Goal: Information Seeking & Learning: Check status

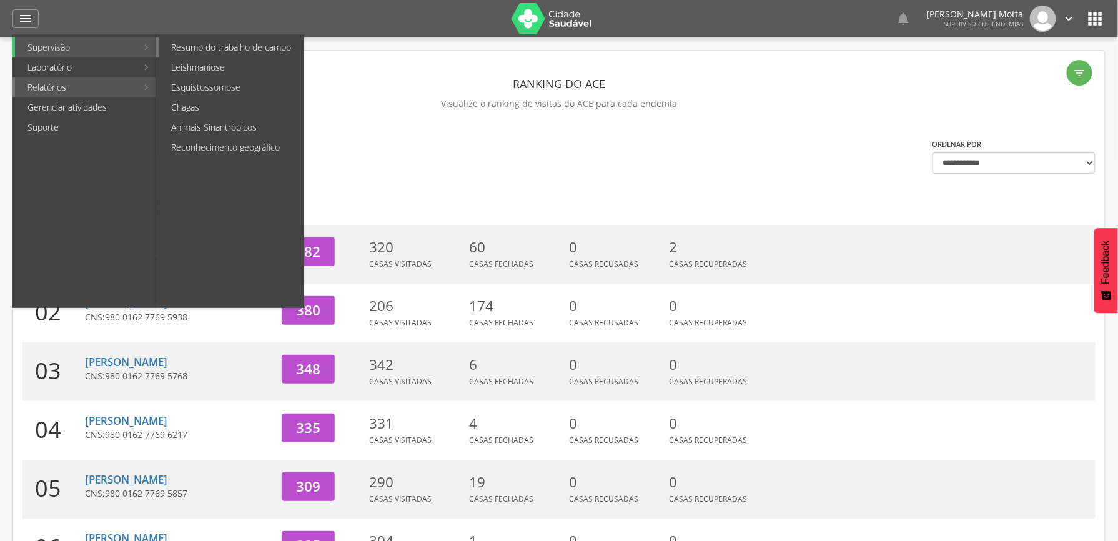
click at [260, 52] on link "Resumo do trabalho de campo" at bounding box center [231, 47] width 145 height 20
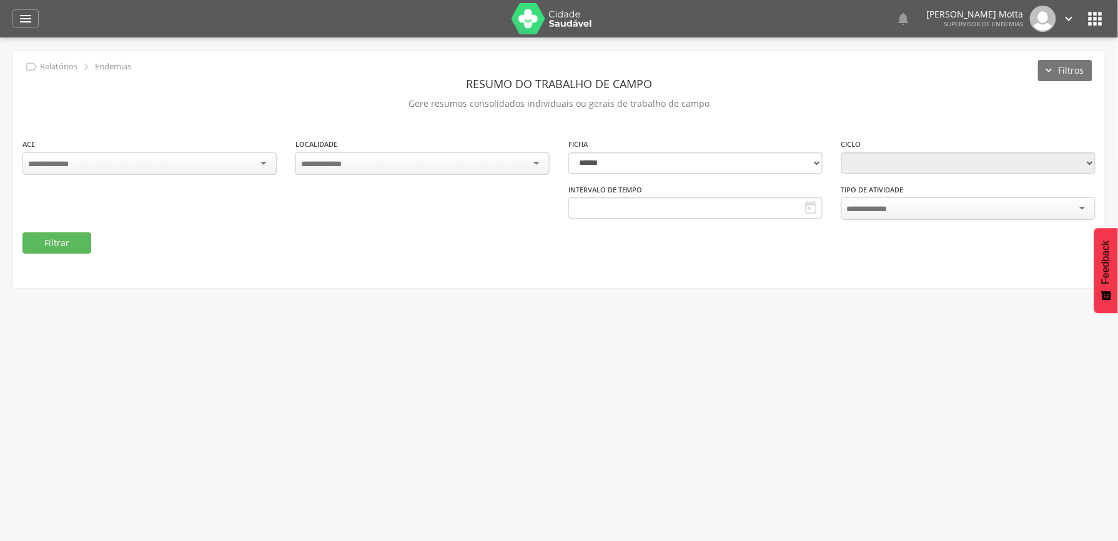
type input "**********"
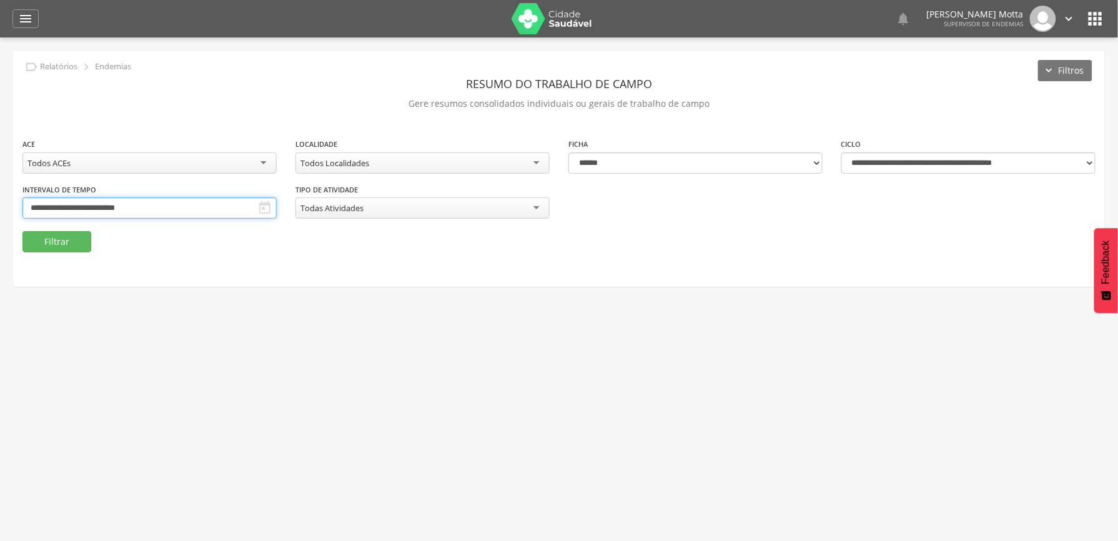
click at [277, 206] on input "**********" at bounding box center [149, 207] width 254 height 21
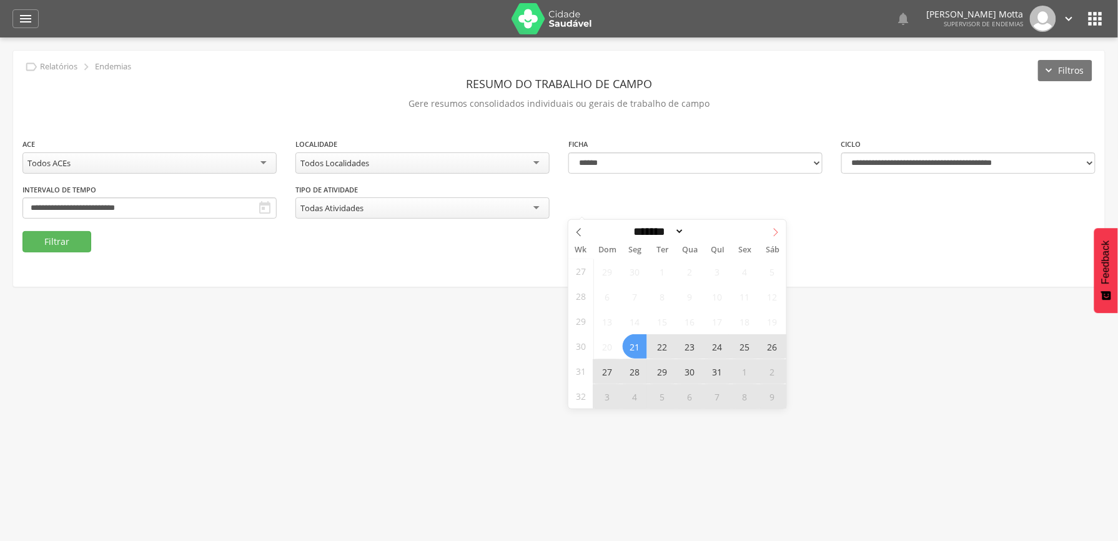
click at [773, 231] on icon at bounding box center [776, 232] width 9 height 9
select select "*"
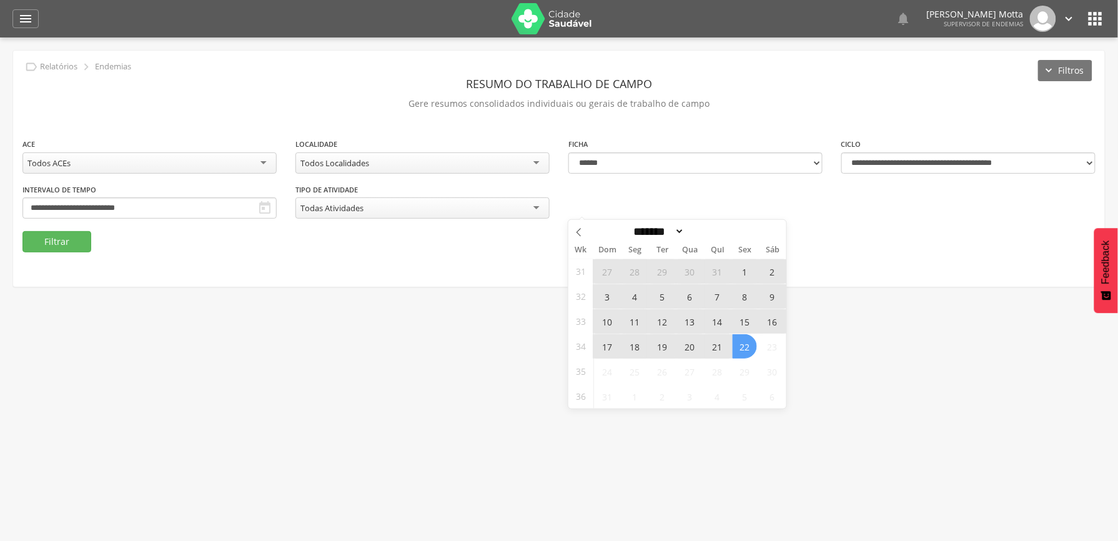
click at [606, 322] on span "10" at bounding box center [607, 321] width 24 height 24
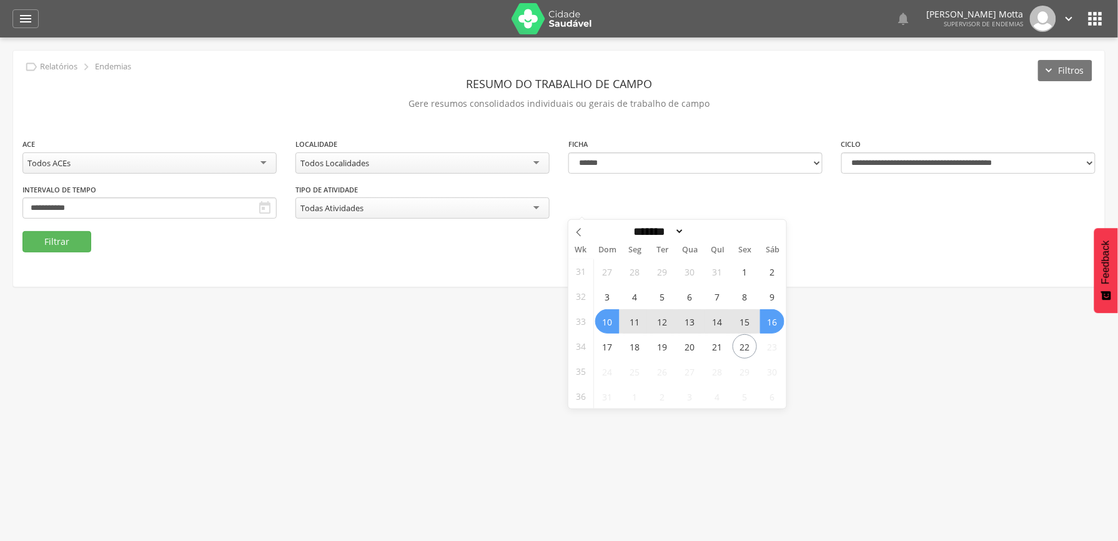
click at [773, 326] on span "16" at bounding box center [772, 321] width 24 height 24
type input "**********"
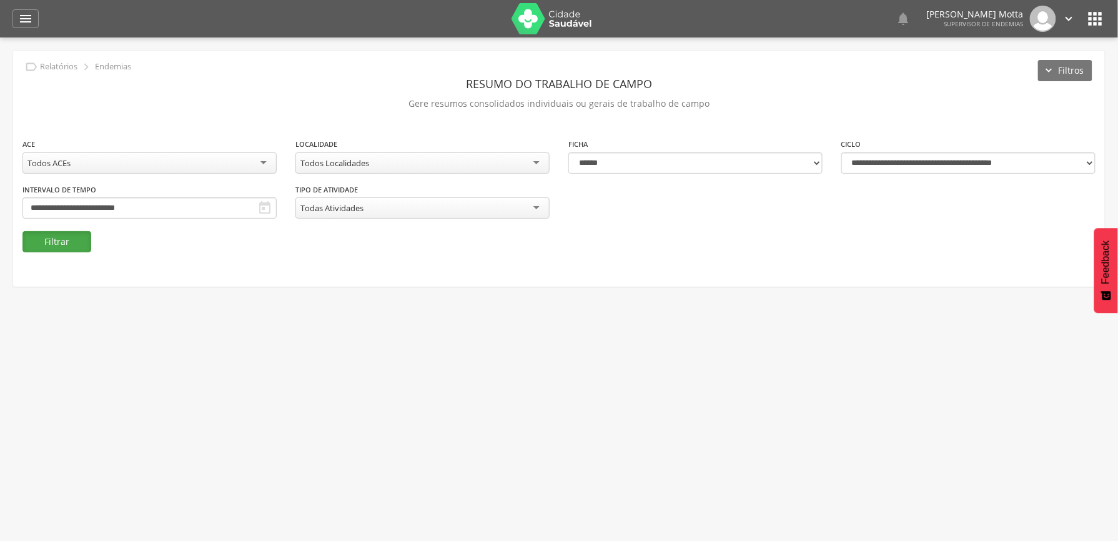
click at [56, 237] on button "Filtrar" at bounding box center [56, 241] width 69 height 21
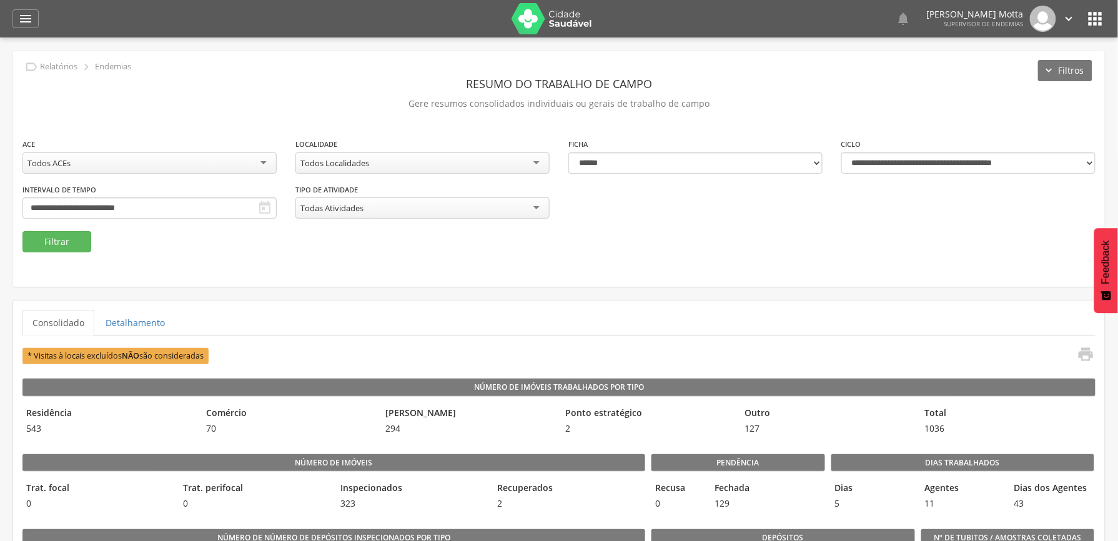
click at [533, 160] on div "Todos Localidades" at bounding box center [423, 162] width 254 height 21
click at [38, 246] on button "Filtrar" at bounding box center [56, 241] width 69 height 21
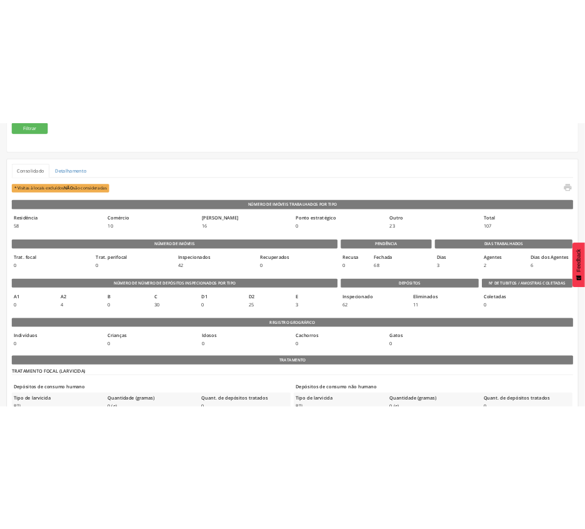
scroll to position [231, 0]
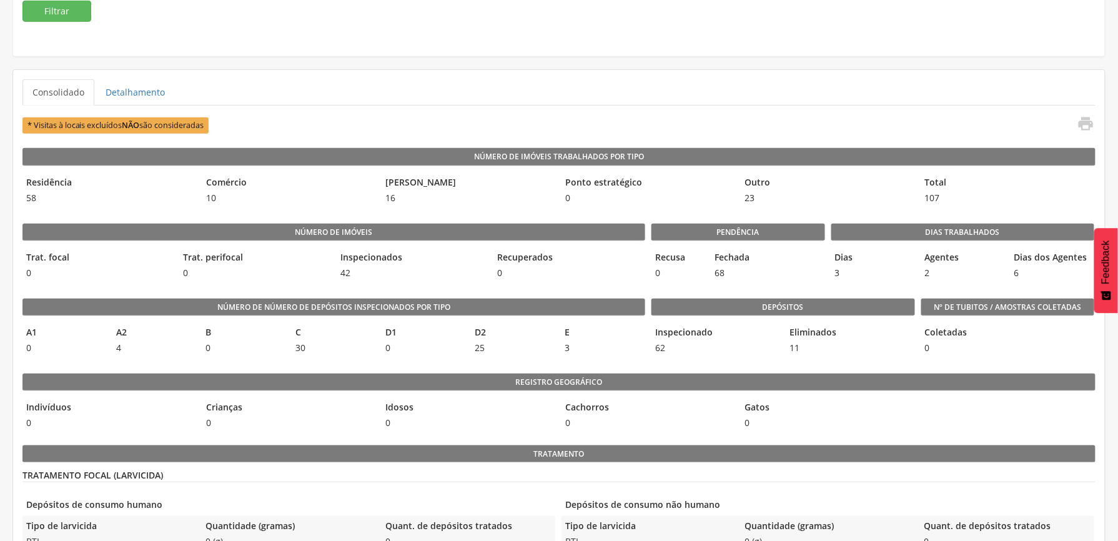
drag, startPoint x: 408, startPoint y: 39, endPoint x: 446, endPoint y: 31, distance: 38.8
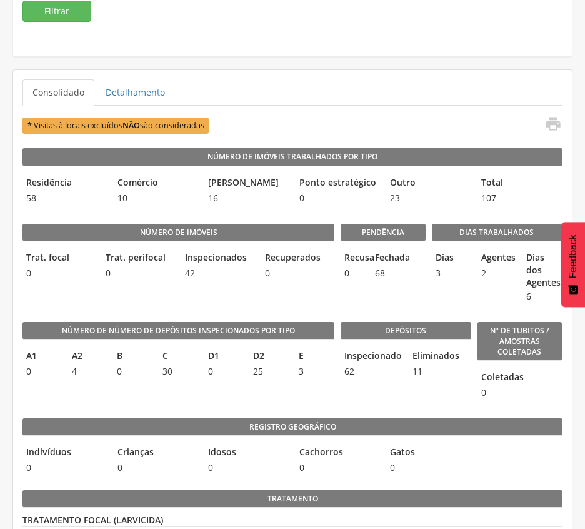
click at [306, 96] on ul "Consolidado Detalhamento" at bounding box center [292, 92] width 540 height 26
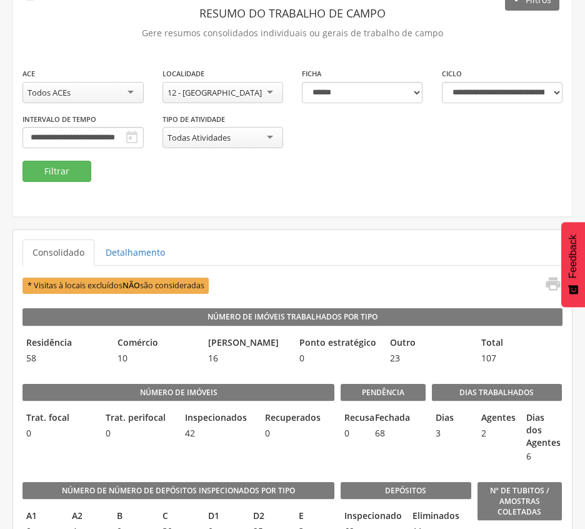
scroll to position [64, 0]
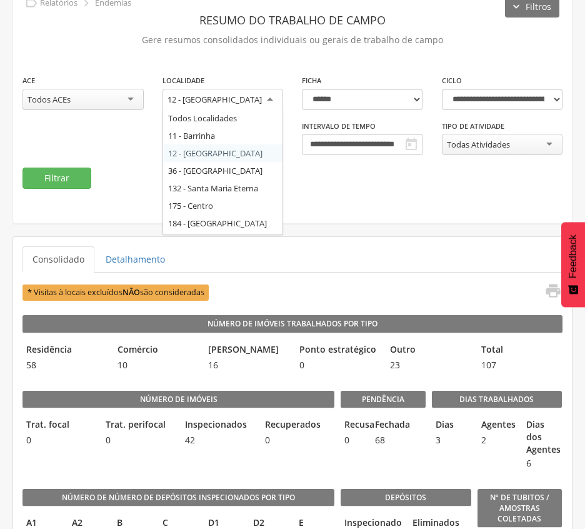
click at [272, 94] on div "12 - [GEOGRAPHIC_DATA]" at bounding box center [222, 100] width 121 height 22
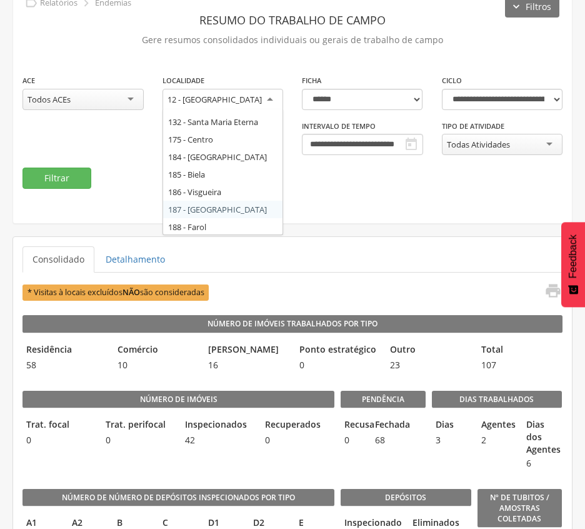
scroll to position [0, 0]
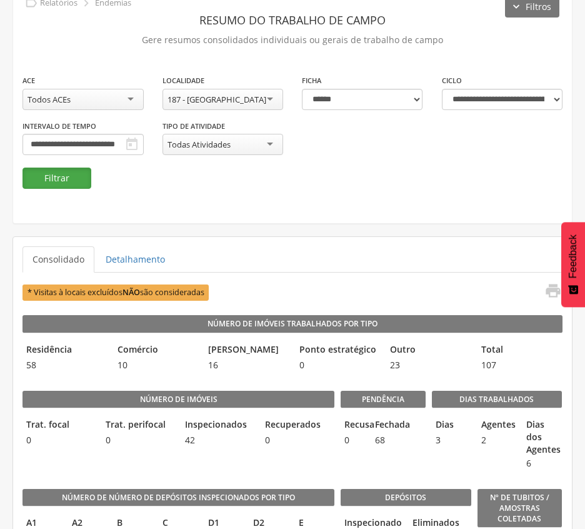
click at [71, 179] on button "Filtrar" at bounding box center [56, 177] width 69 height 21
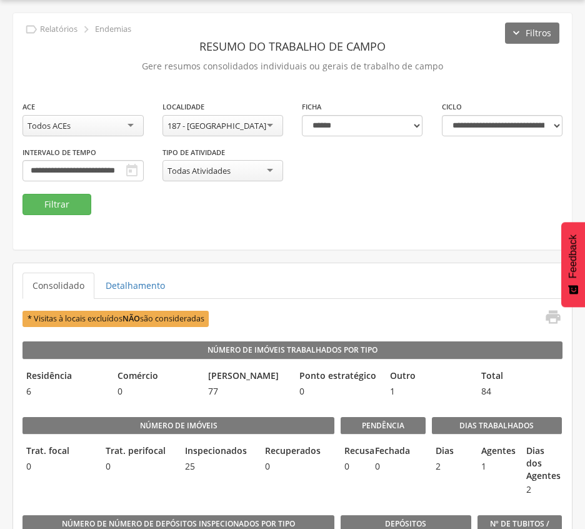
scroll to position [64, 0]
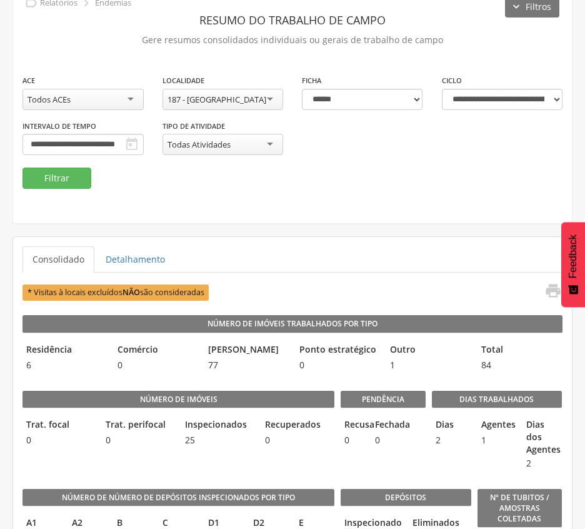
drag, startPoint x: 369, startPoint y: 256, endPoint x: 364, endPoint y: 250, distance: 8.0
click at [369, 256] on ul "Consolidado Detalhamento" at bounding box center [292, 259] width 540 height 26
click at [263, 97] on div "187 - [GEOGRAPHIC_DATA]" at bounding box center [222, 99] width 121 height 21
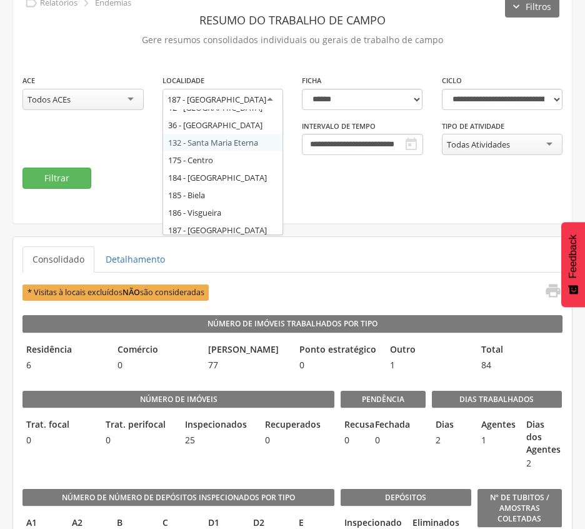
scroll to position [34, 0]
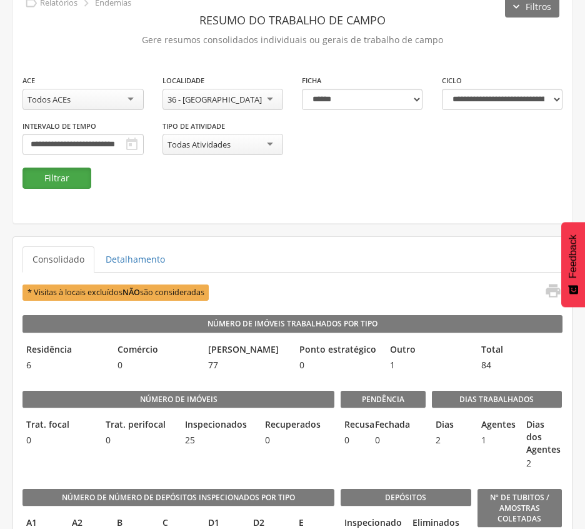
click at [61, 178] on button "Filtrar" at bounding box center [56, 177] width 69 height 21
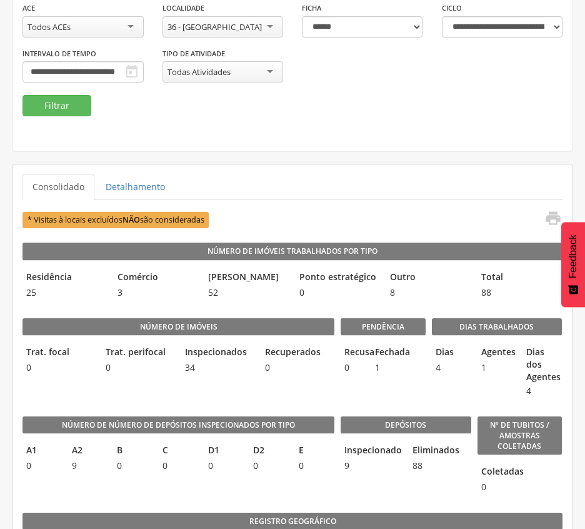
scroll to position [142, 0]
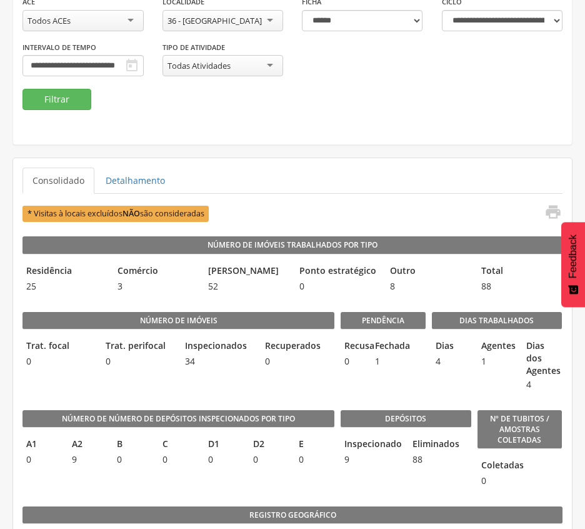
click at [153, 84] on div "**********" at bounding box center [83, 64] width 140 height 46
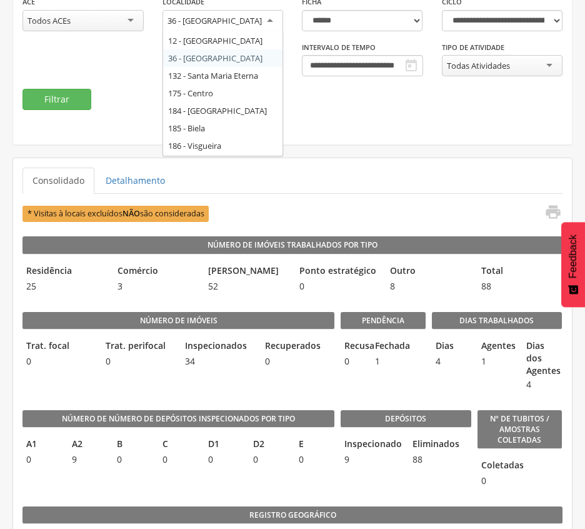
click at [244, 19] on div "36 - [GEOGRAPHIC_DATA]" at bounding box center [214, 20] width 94 height 11
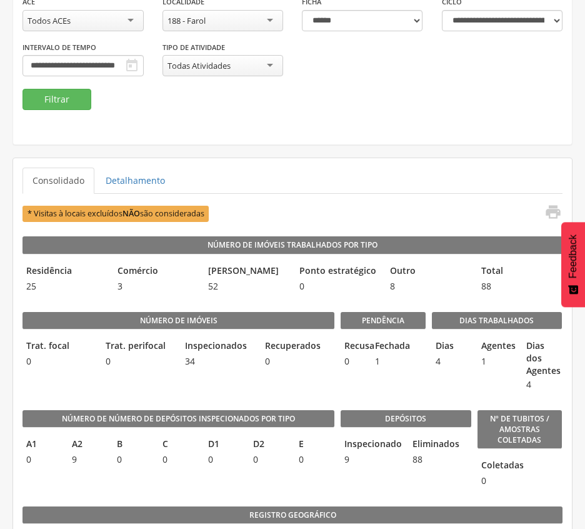
scroll to position [0, 0]
click at [52, 101] on button "Filtrar" at bounding box center [56, 99] width 69 height 21
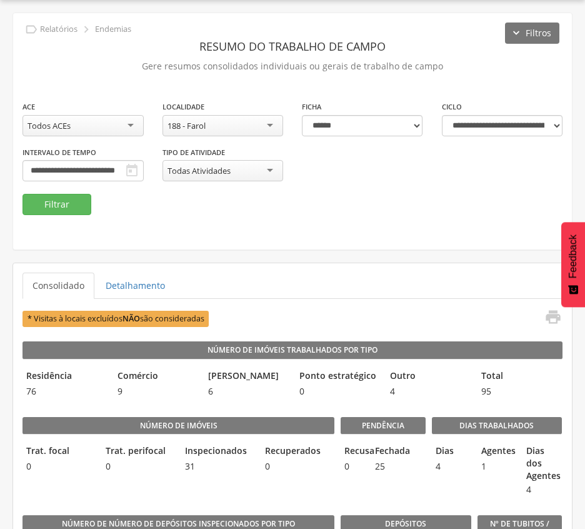
scroll to position [142, 0]
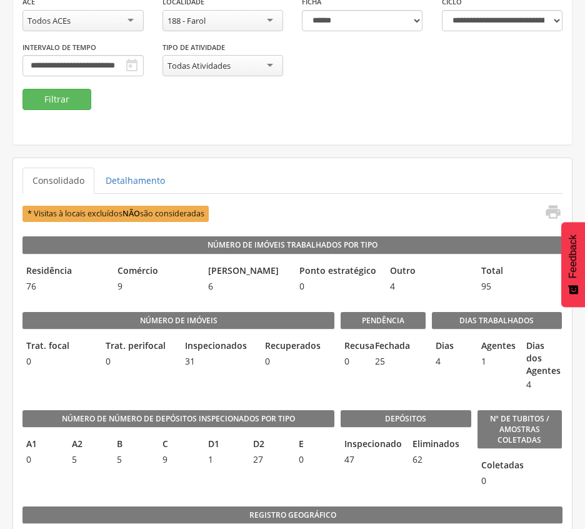
click at [271, 15] on div "188 - Farol" at bounding box center [222, 20] width 121 height 21
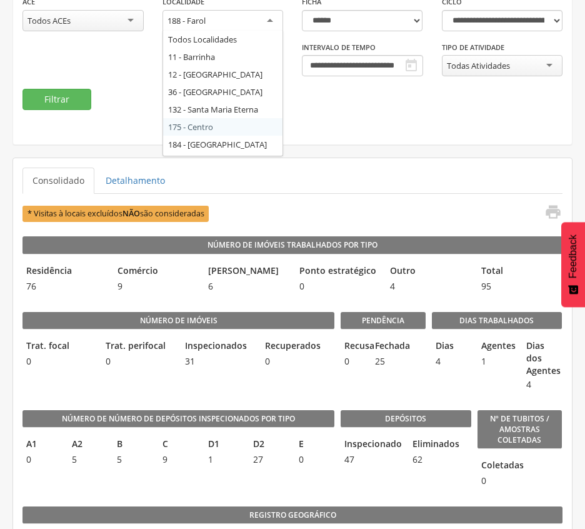
scroll to position [51, 0]
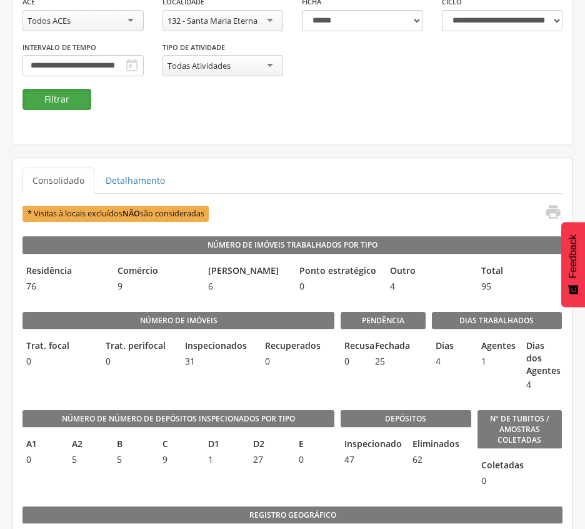
click at [52, 100] on button "Filtrar" at bounding box center [56, 99] width 69 height 21
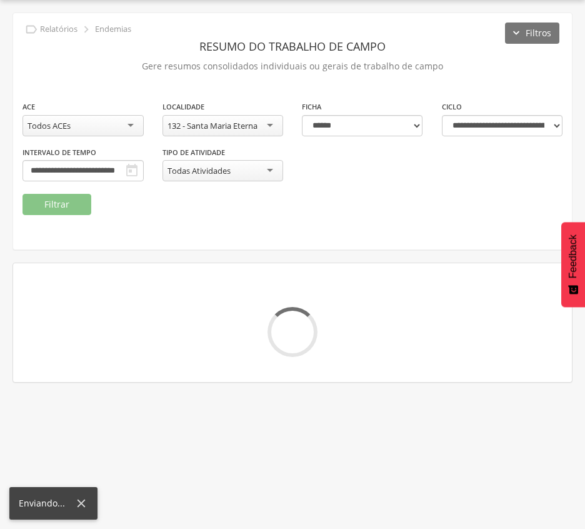
scroll to position [142, 0]
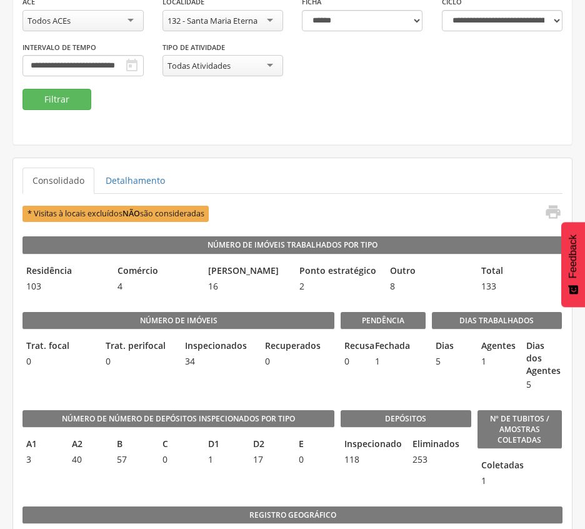
click at [311, 112] on div "**********" at bounding box center [292, 26] width 559 height 236
click at [208, 30] on div "132 - Santa Maria Eterna" at bounding box center [222, 20] width 121 height 21
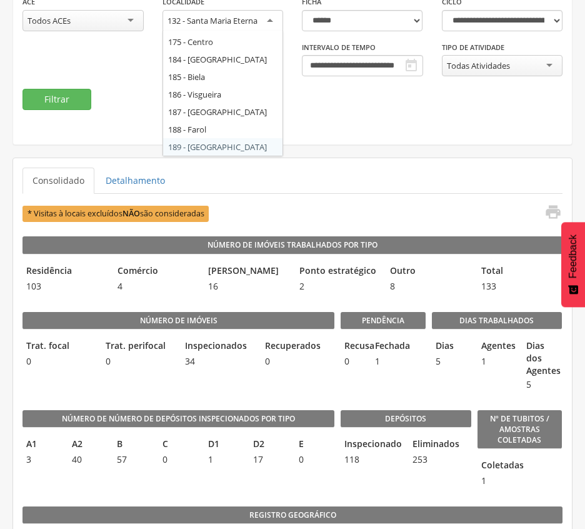
scroll to position [0, 0]
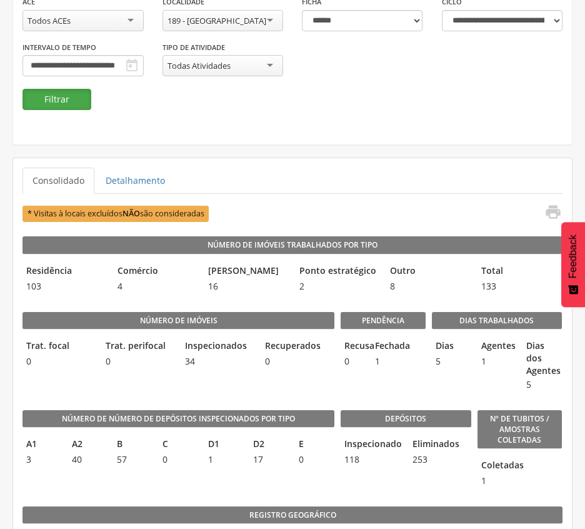
click at [61, 97] on button "Filtrar" at bounding box center [56, 99] width 69 height 21
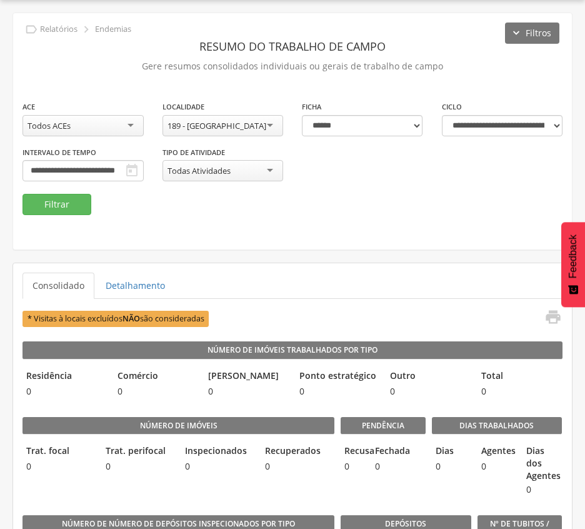
scroll to position [142, 0]
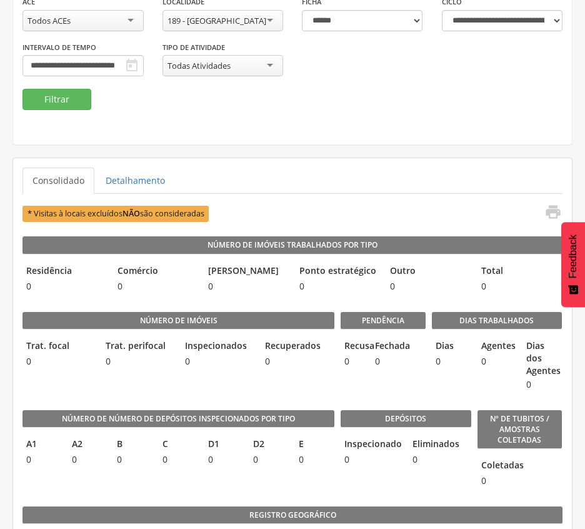
click at [224, 29] on div "189 - [GEOGRAPHIC_DATA]" at bounding box center [222, 20] width 121 height 21
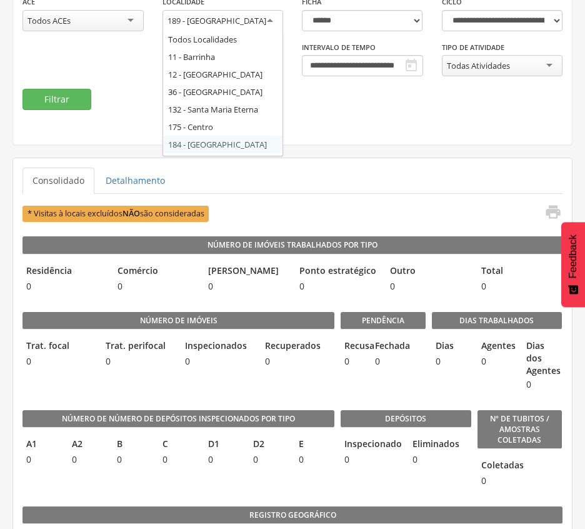
scroll to position [69, 0]
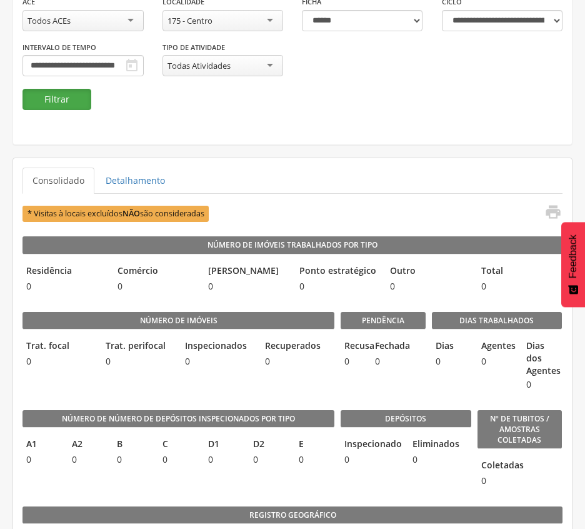
click at [51, 99] on button "Filtrar" at bounding box center [56, 99] width 69 height 21
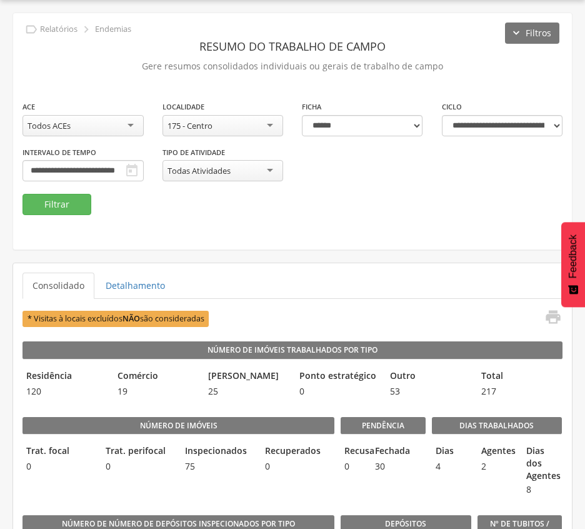
scroll to position [142, 0]
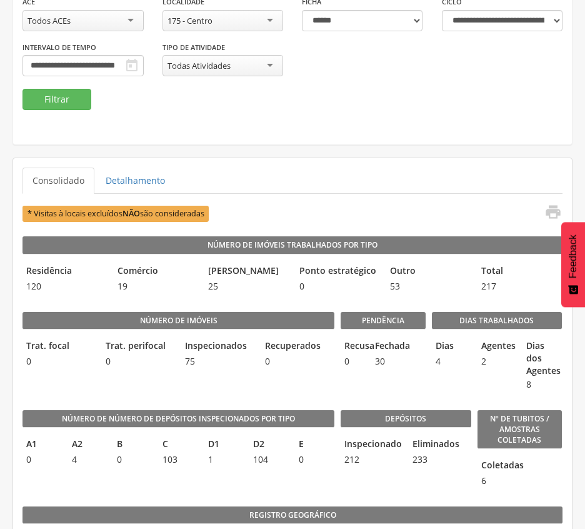
click at [371, 169] on ul "Consolidado Detalhamento" at bounding box center [292, 180] width 540 height 26
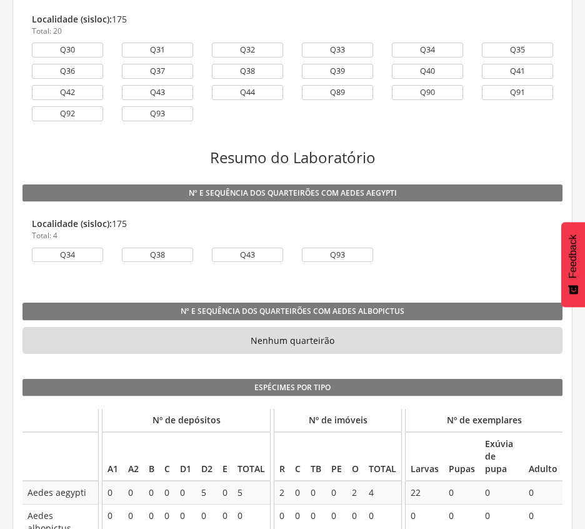
scroll to position [1168, 0]
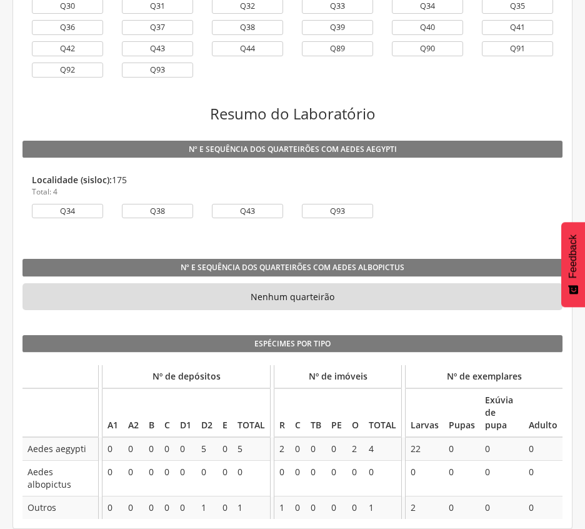
click at [487, 190] on p "Total: 4" at bounding box center [292, 191] width 521 height 11
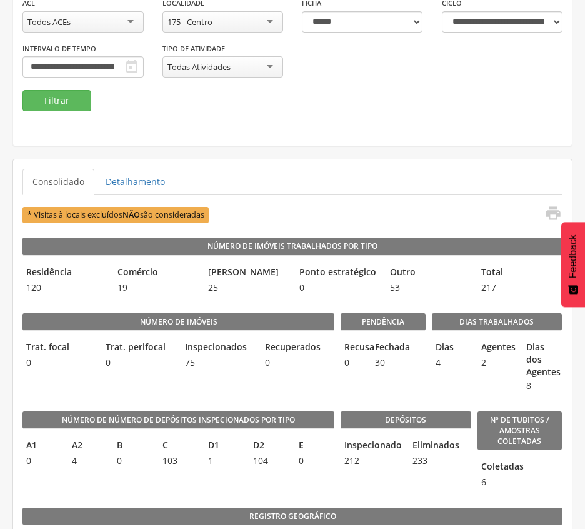
scroll to position [150, 0]
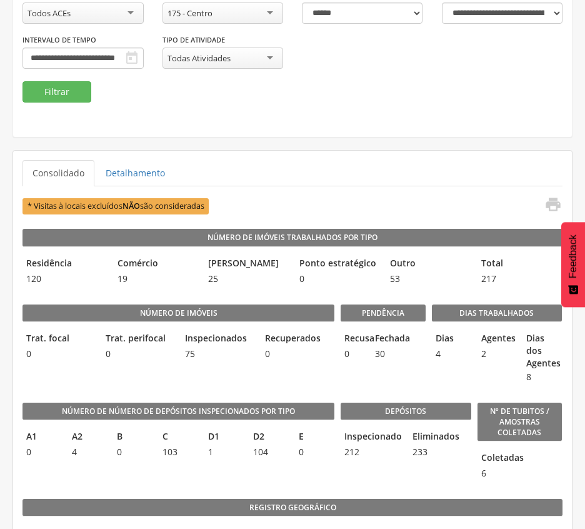
click at [269, 11] on div "175 - Centro" at bounding box center [222, 12] width 121 height 21
click at [55, 90] on button "Filtrar" at bounding box center [56, 91] width 69 height 21
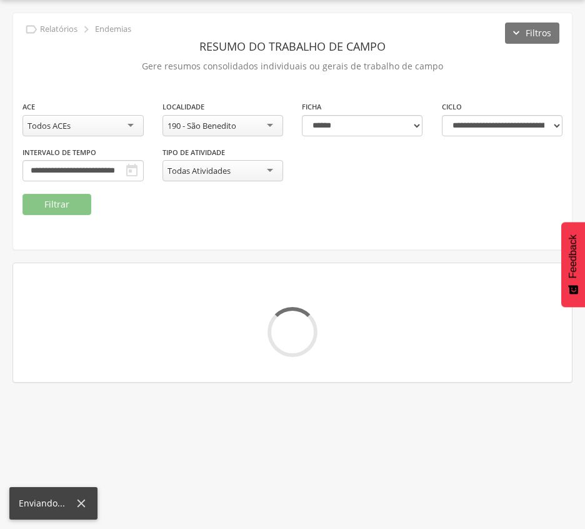
scroll to position [150, 0]
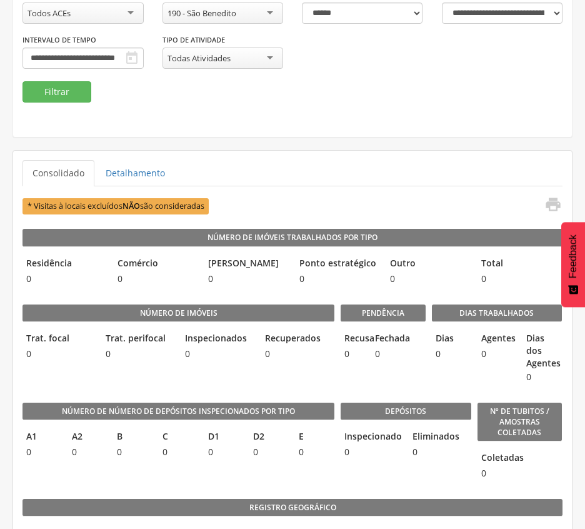
click at [333, 116] on div "**********" at bounding box center [292, 19] width 559 height 236
click at [235, 16] on div "190 - São Benedito" at bounding box center [201, 12] width 69 height 11
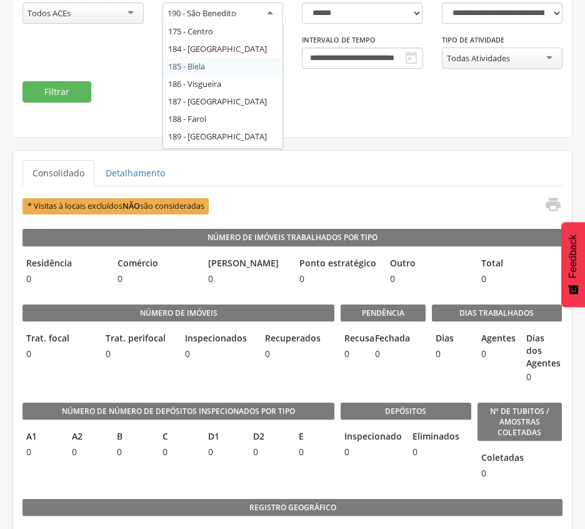
scroll to position [86, 0]
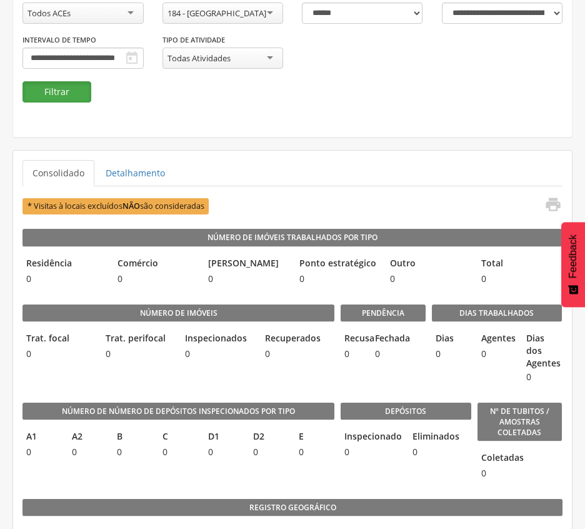
click at [58, 90] on button "Filtrar" at bounding box center [56, 91] width 69 height 21
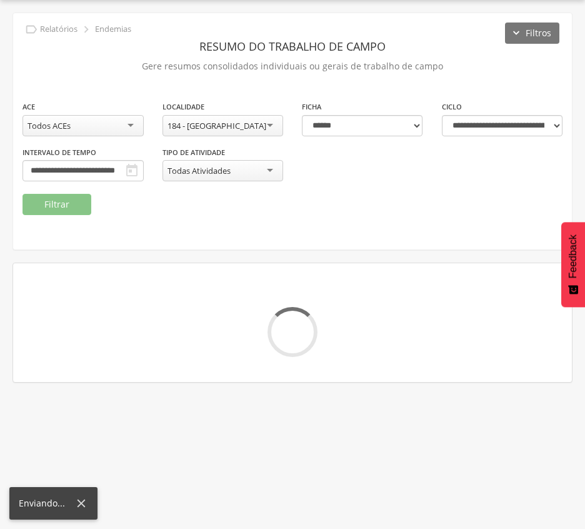
scroll to position [150, 0]
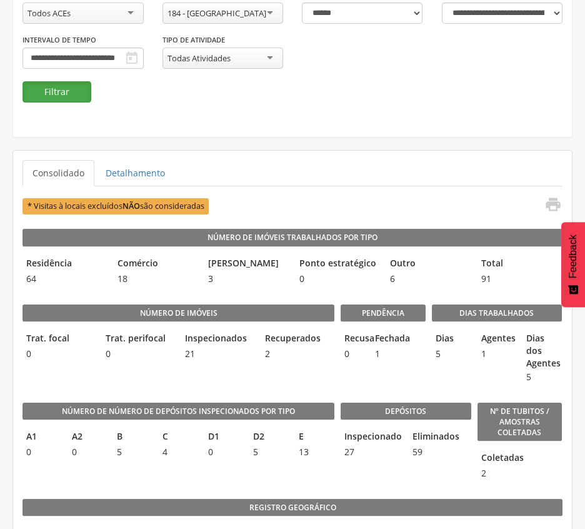
click at [53, 91] on button "Filtrar" at bounding box center [56, 91] width 69 height 21
click at [171, 91] on fieldset "**********" at bounding box center [292, 45] width 540 height 115
click at [347, 106] on div "**********" at bounding box center [292, 19] width 559 height 236
click at [435, 171] on ul "Consolidado Detalhamento" at bounding box center [292, 173] width 540 height 26
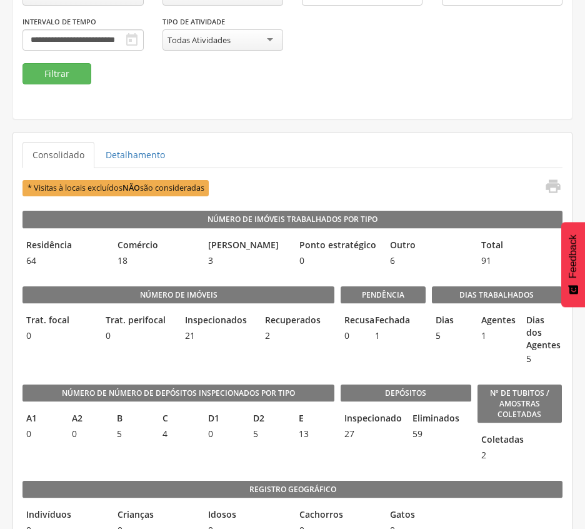
scroll to position [147, 0]
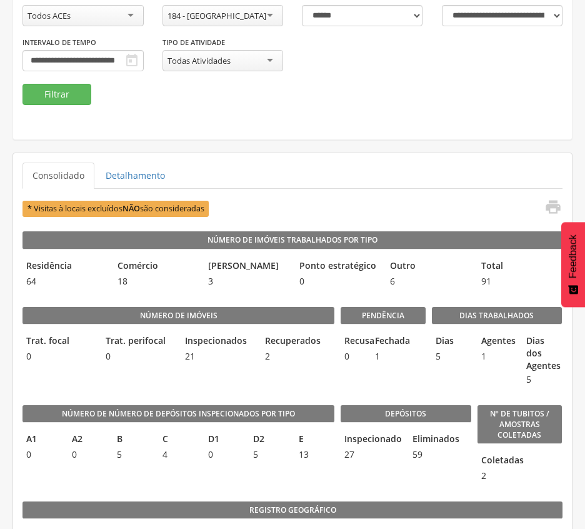
click at [251, 80] on div "**********" at bounding box center [292, 37] width 559 height 94
click at [253, 18] on div "184 - [GEOGRAPHIC_DATA]" at bounding box center [222, 15] width 121 height 21
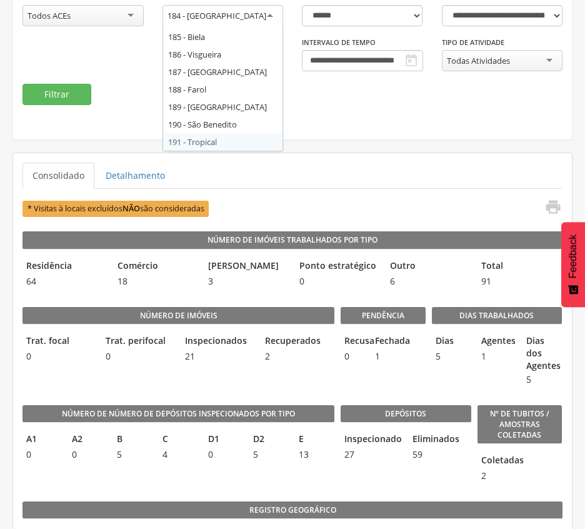
scroll to position [0, 0]
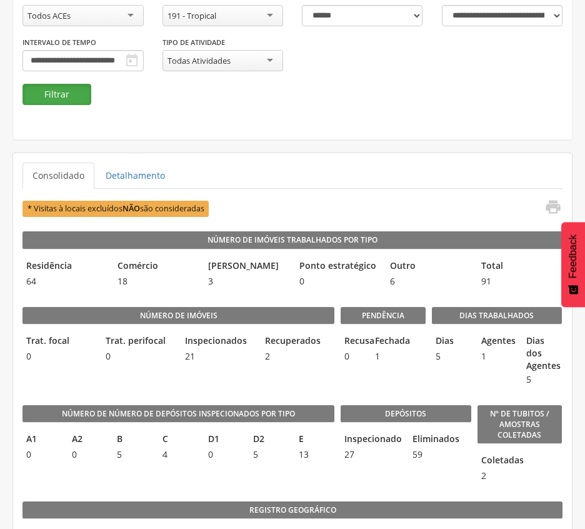
click at [67, 85] on button "Filtrar" at bounding box center [56, 94] width 69 height 21
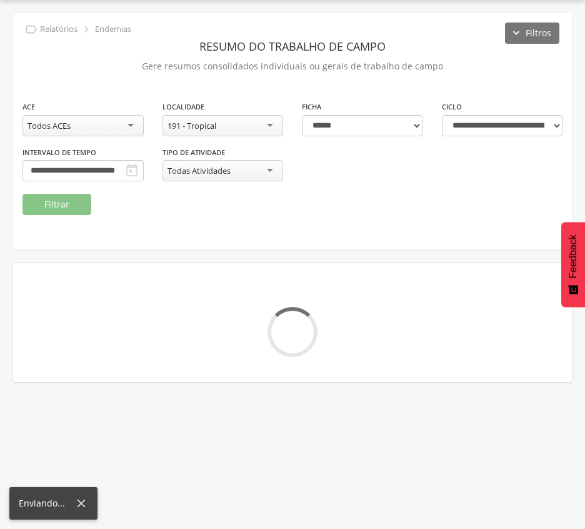
scroll to position [147, 0]
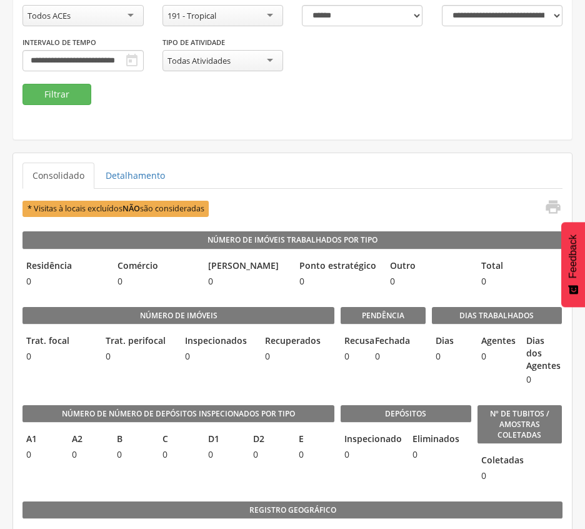
drag, startPoint x: 230, startPoint y: 18, endPoint x: 236, endPoint y: 20, distance: 6.5
click at [230, 18] on div "191 - Tropical" at bounding box center [222, 15] width 121 height 21
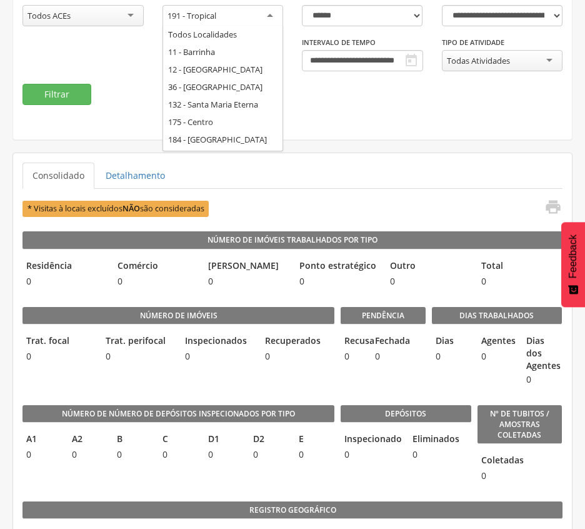
scroll to position [104, 0]
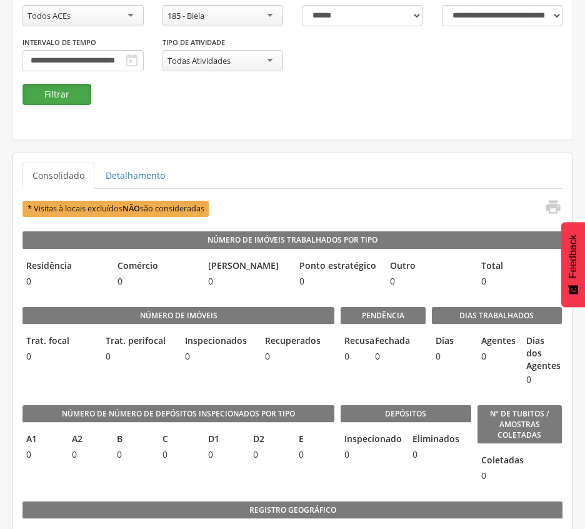
click at [42, 93] on button "Filtrar" at bounding box center [56, 94] width 69 height 21
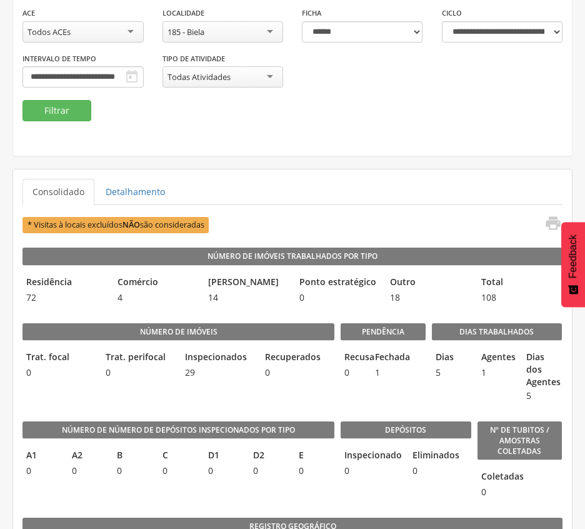
scroll to position [136, 0]
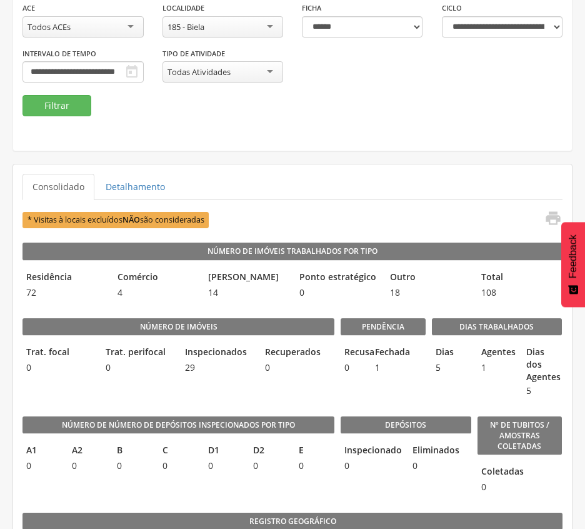
click at [268, 23] on div "185 - Biela" at bounding box center [222, 26] width 121 height 21
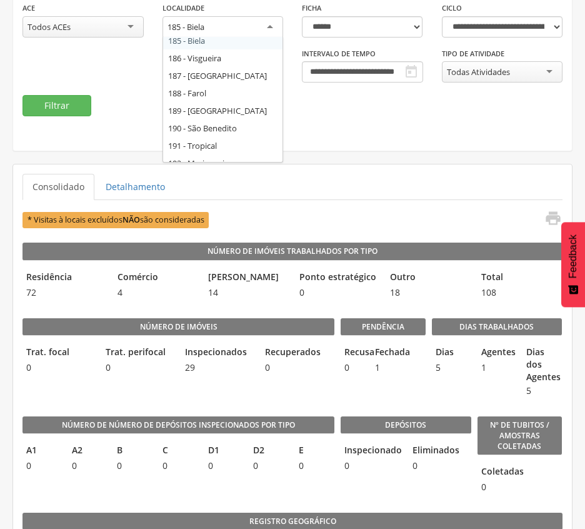
scroll to position [137, 0]
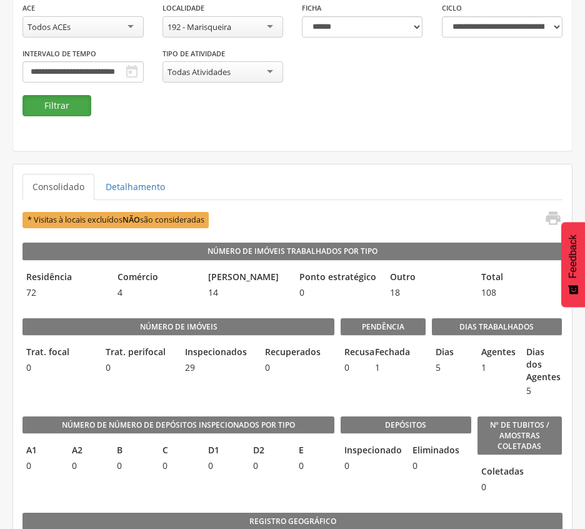
click at [41, 106] on button "Filtrar" at bounding box center [56, 105] width 69 height 21
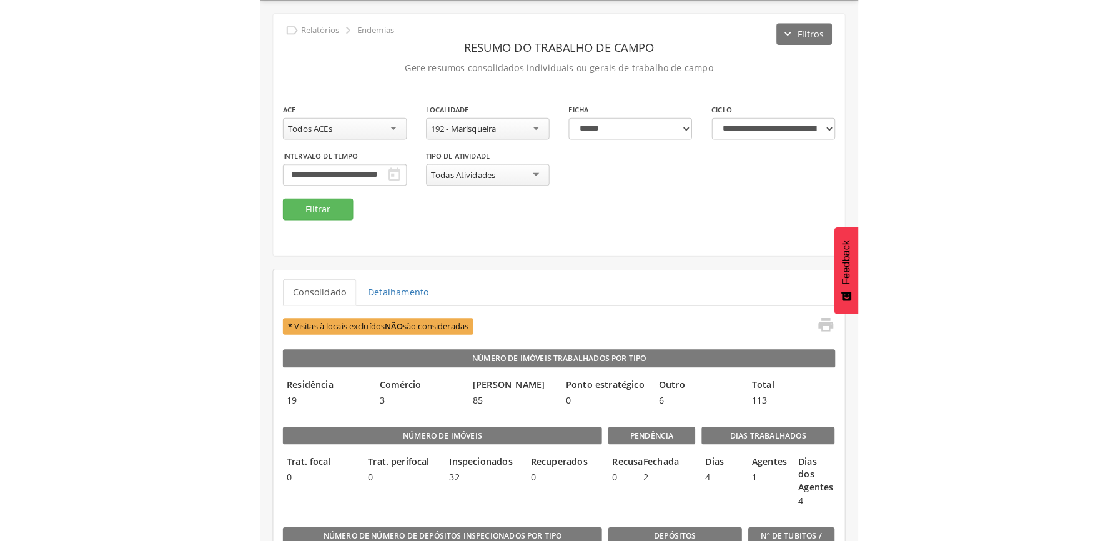
scroll to position [136, 0]
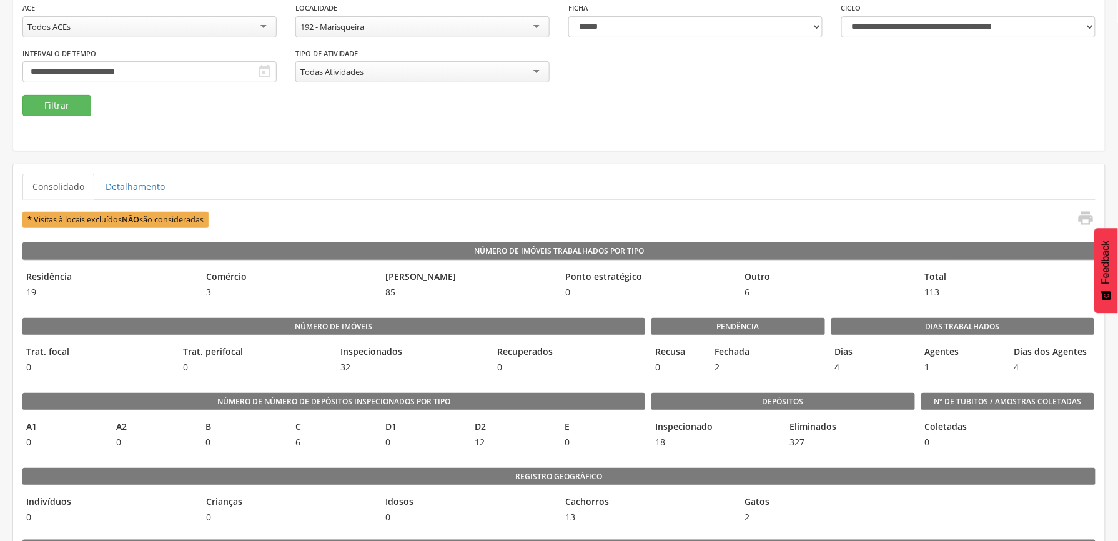
click at [605, 143] on div "**********" at bounding box center [559, 32] width 1092 height 236
